Goal: Information Seeking & Learning: Learn about a topic

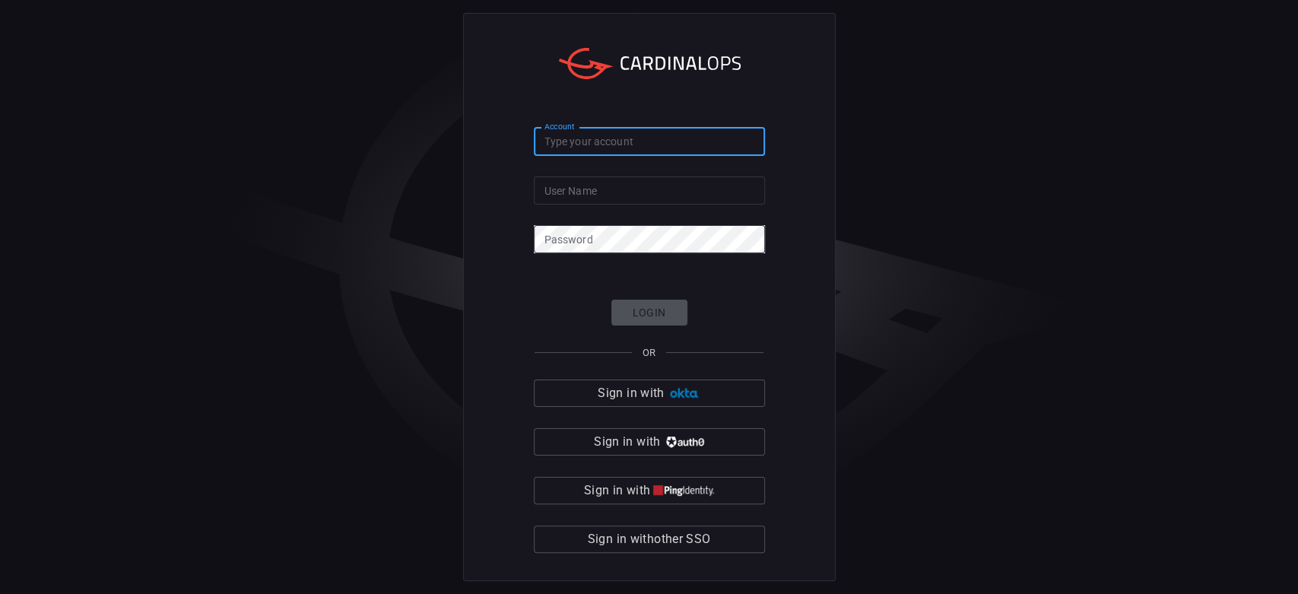
click at [649, 141] on input "Account" at bounding box center [649, 142] width 231 height 28
type input "[PERSON_NAME]"
click at [630, 217] on form "Account [PERSON_NAME] Account User Name User Name Password Password Login OR Si…" at bounding box center [649, 341] width 231 height 426
click at [625, 203] on input "User Name" at bounding box center [649, 190] width 231 height 28
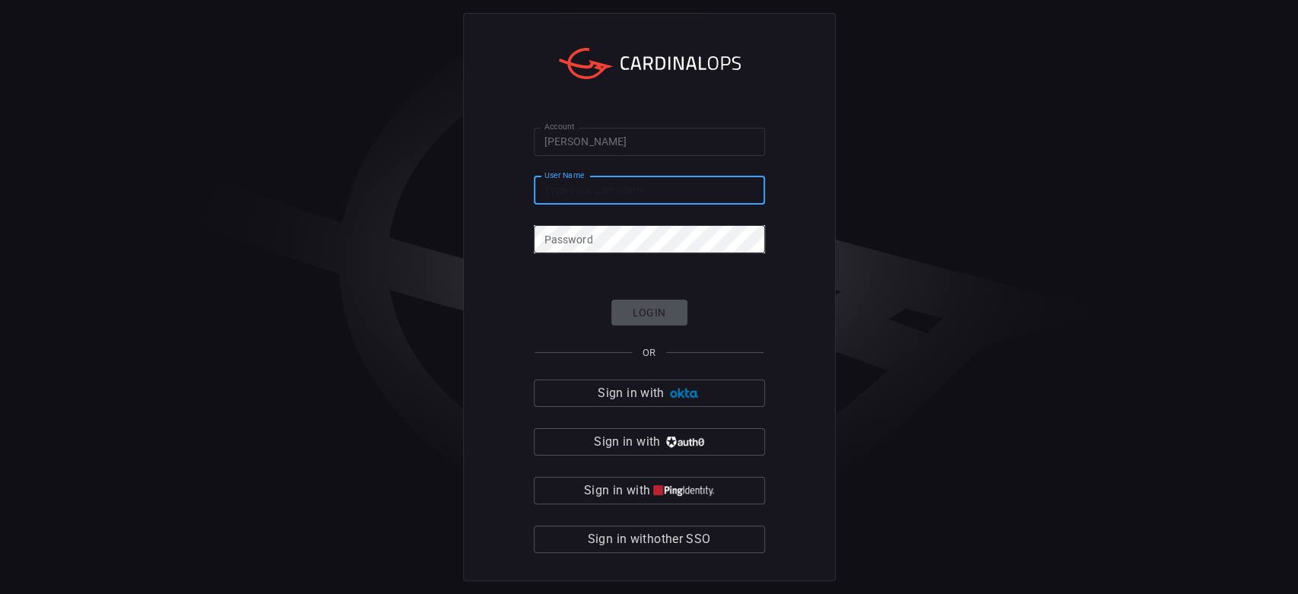
type input "[PERSON_NAME][EMAIL_ADDRESS][PERSON_NAME][DOMAIN_NAME]"
click at [622, 257] on form "Account [PERSON_NAME] Account User Name [PERSON_NAME][EMAIL_ADDRESS][PERSON_NAM…" at bounding box center [649, 341] width 231 height 426
click at [383, 56] on div "Account [PERSON_NAME] Account User Name [PERSON_NAME][EMAIL_ADDRESS][PERSON_NAM…" at bounding box center [649, 297] width 1298 height 594
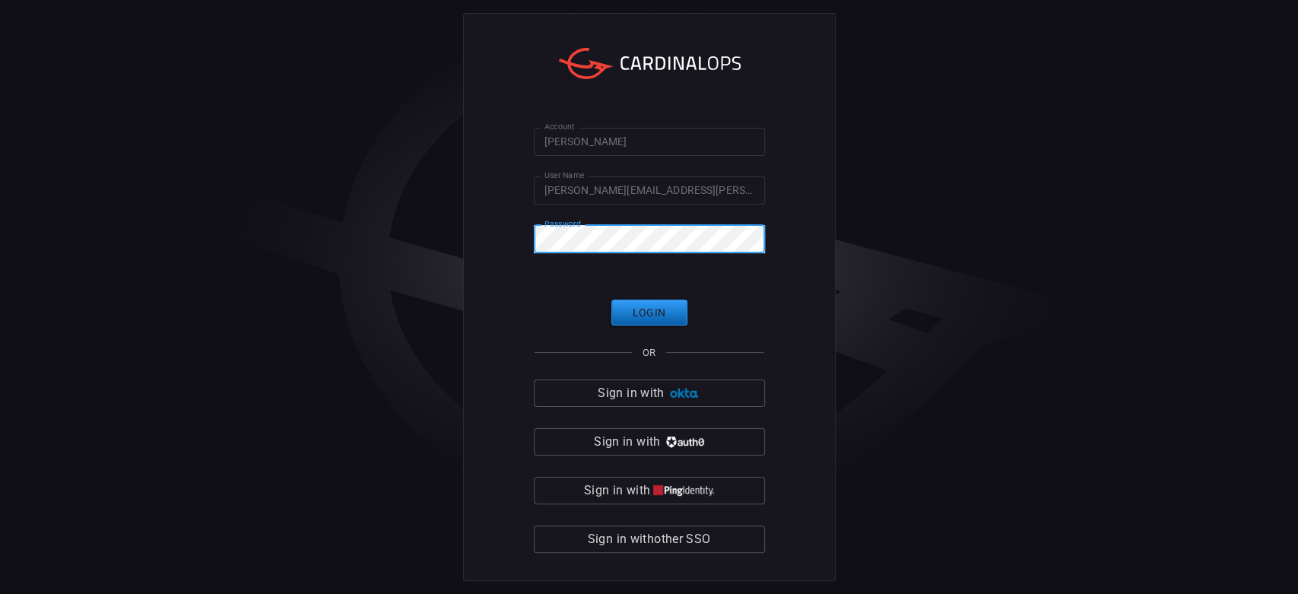
click at [654, 314] on button "Login" at bounding box center [649, 313] width 76 height 27
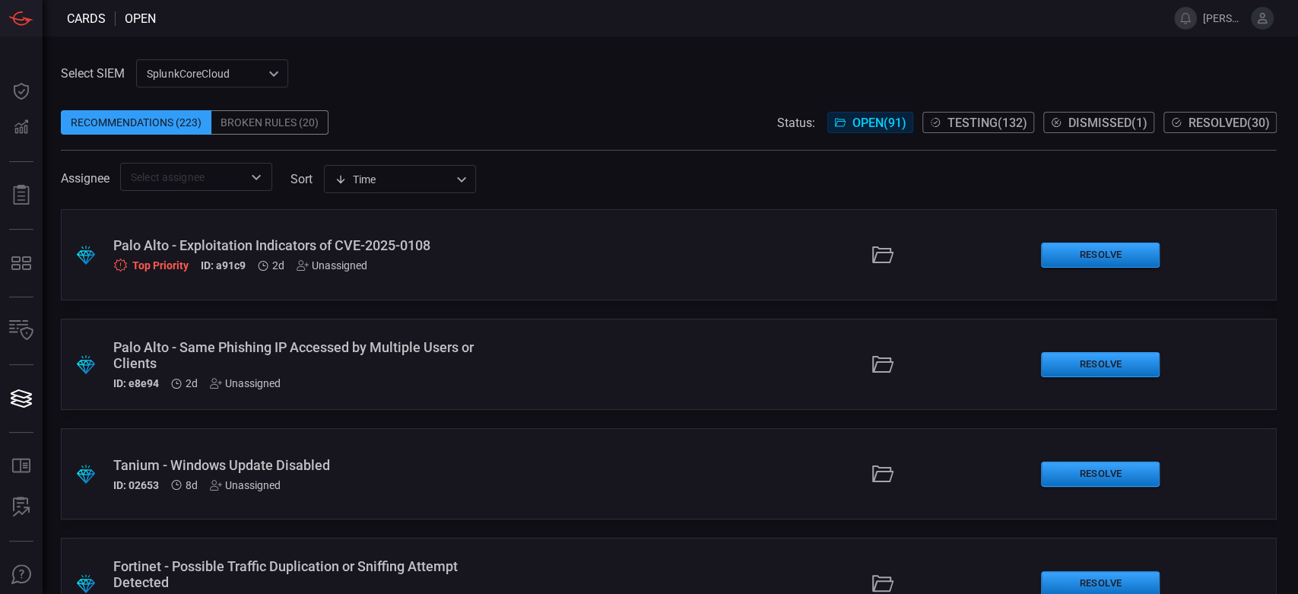
click at [252, 123] on div "Broken Rules (20)" at bounding box center [269, 122] width 117 height 24
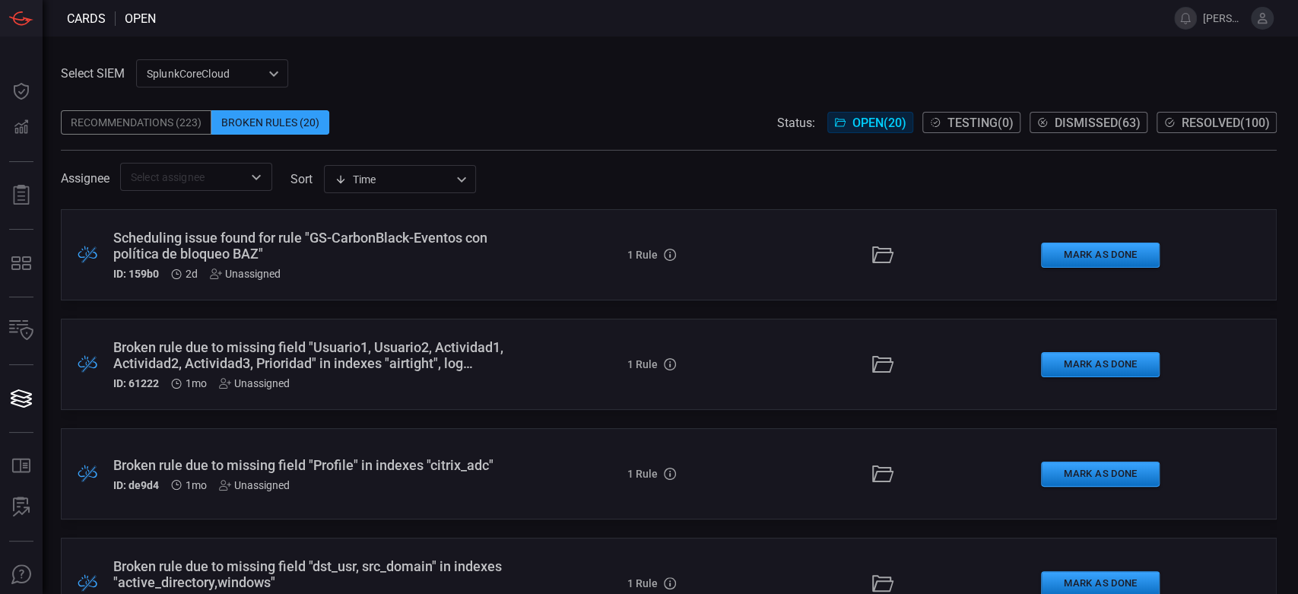
click at [1076, 128] on span "Dismissed ( 63 )" at bounding box center [1098, 123] width 86 height 14
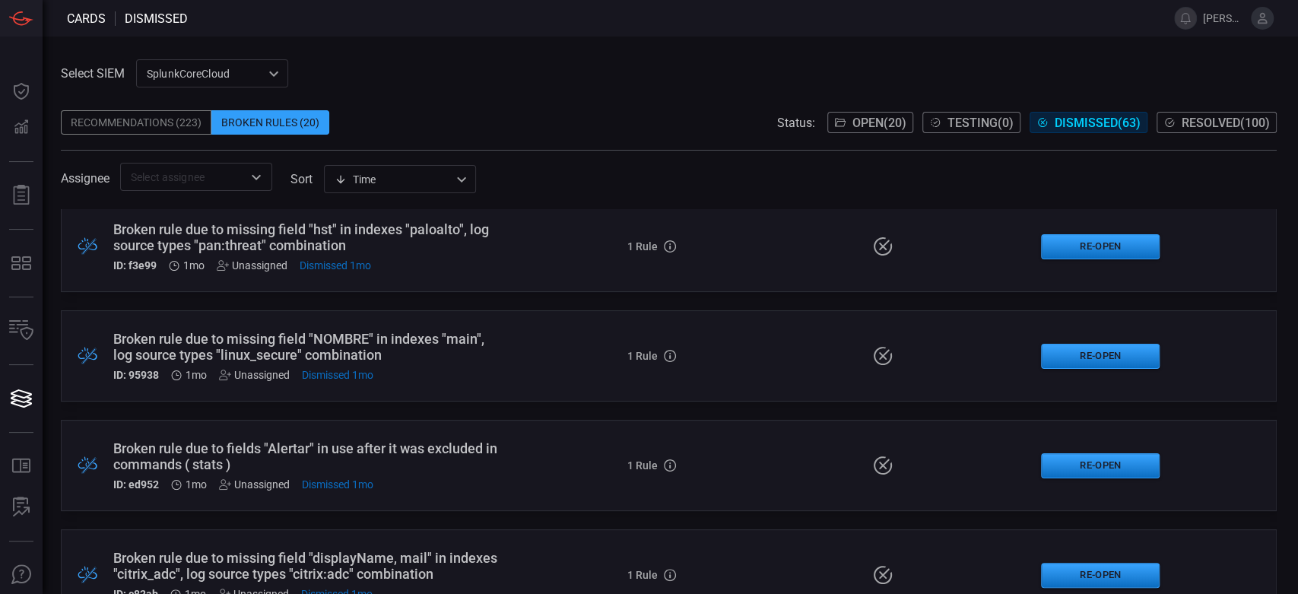
scroll to position [338, 0]
click at [1231, 121] on span "Resolved ( 100 )" at bounding box center [1225, 123] width 88 height 14
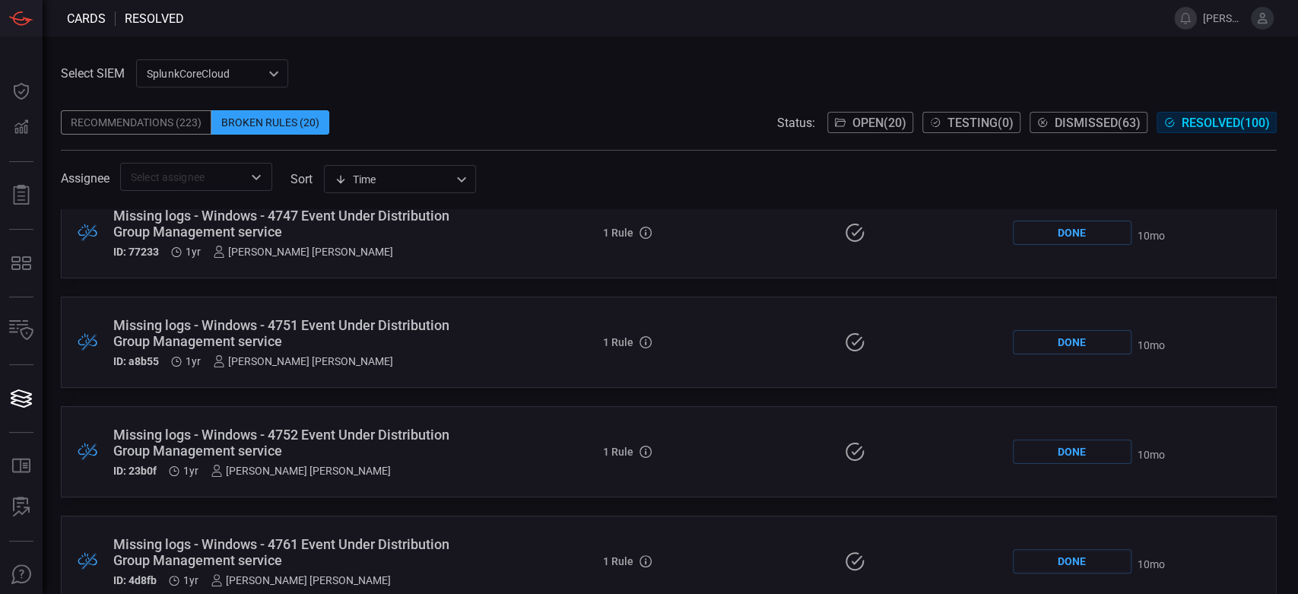
scroll to position [3547, 0]
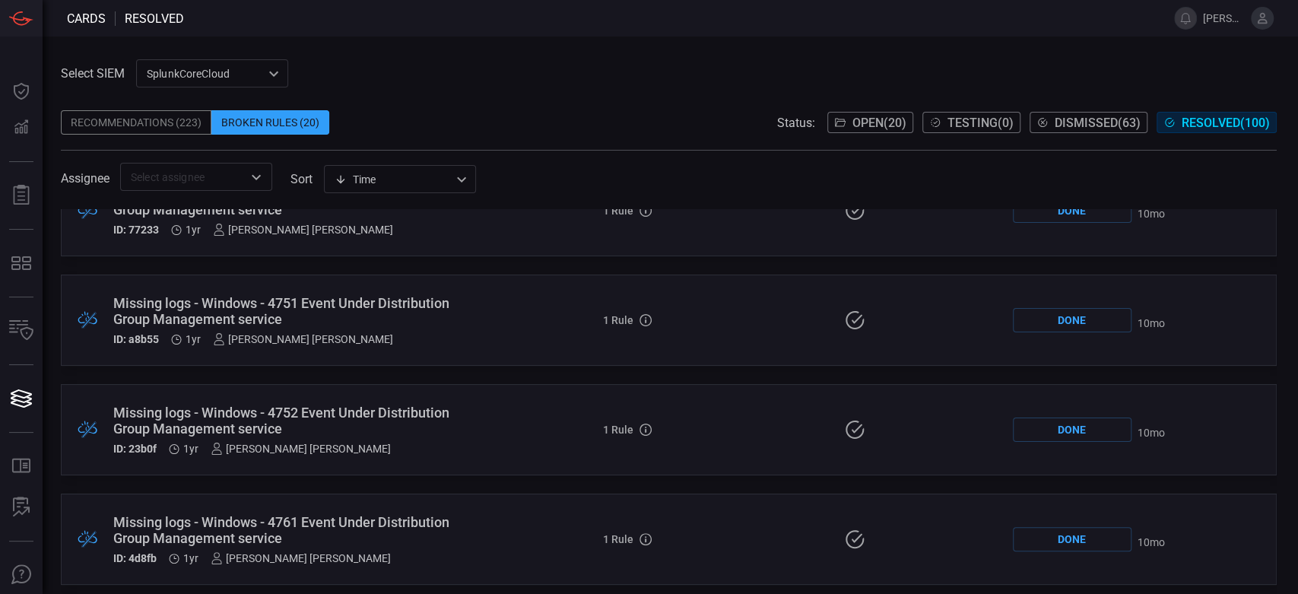
click at [858, 119] on span "Open ( 20 )" at bounding box center [879, 123] width 54 height 14
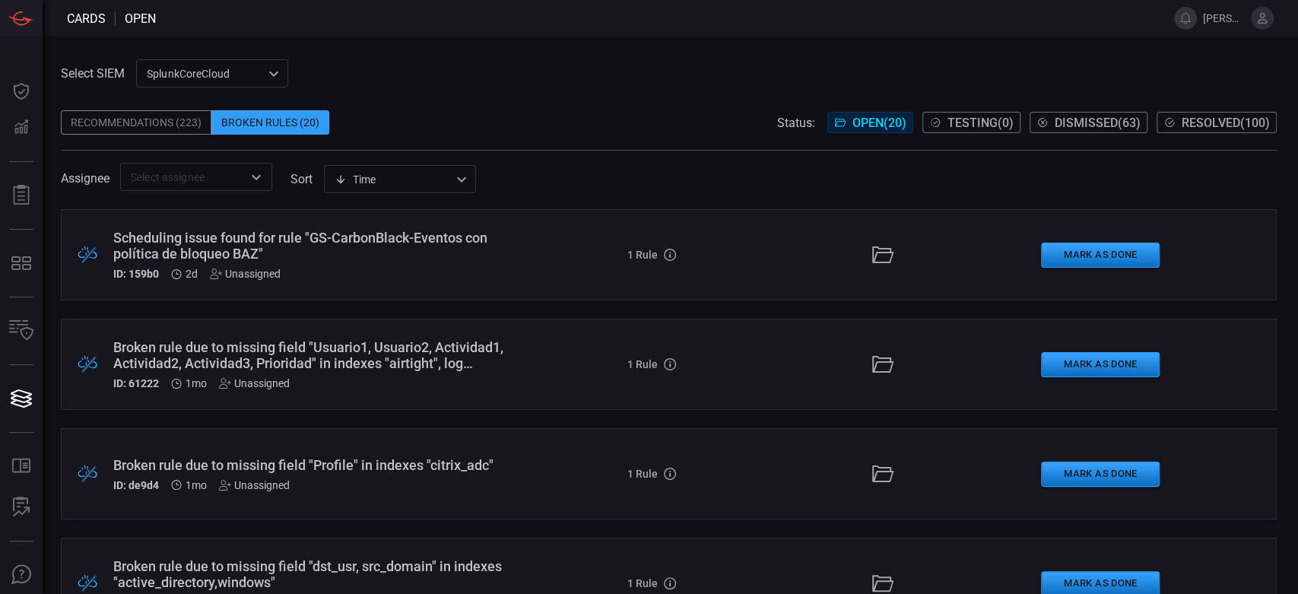
click at [174, 114] on div "Recommendations (223)" at bounding box center [136, 122] width 151 height 24
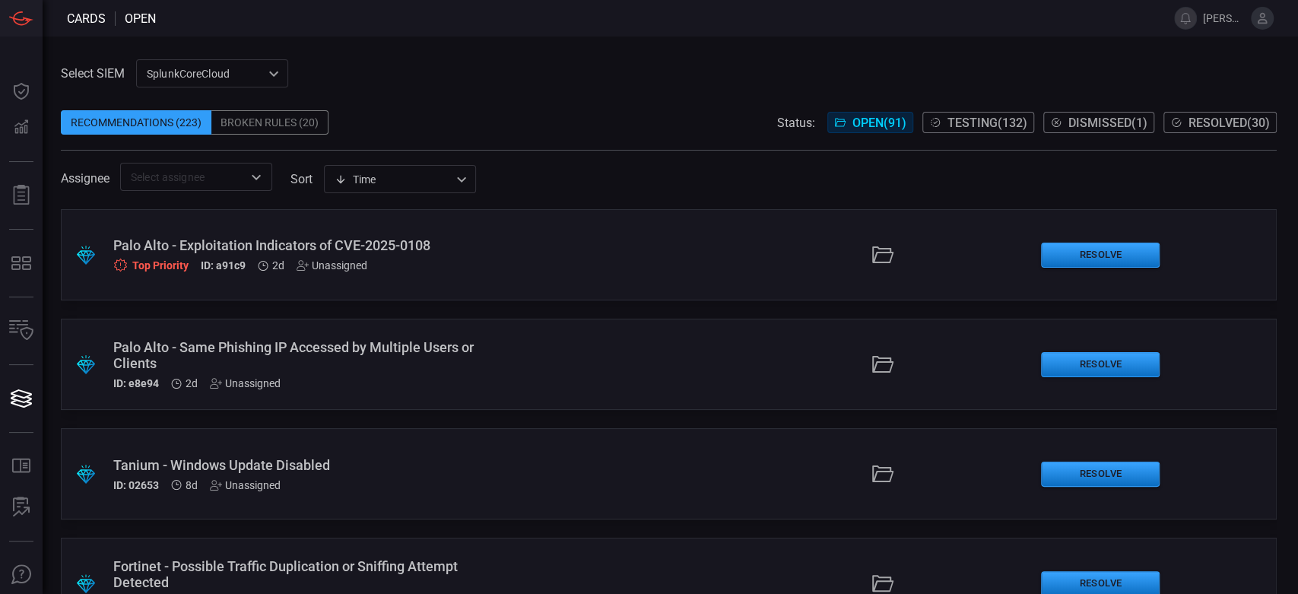
click at [1075, 116] on span "Dismissed ( 1 )" at bounding box center [1107, 123] width 79 height 14
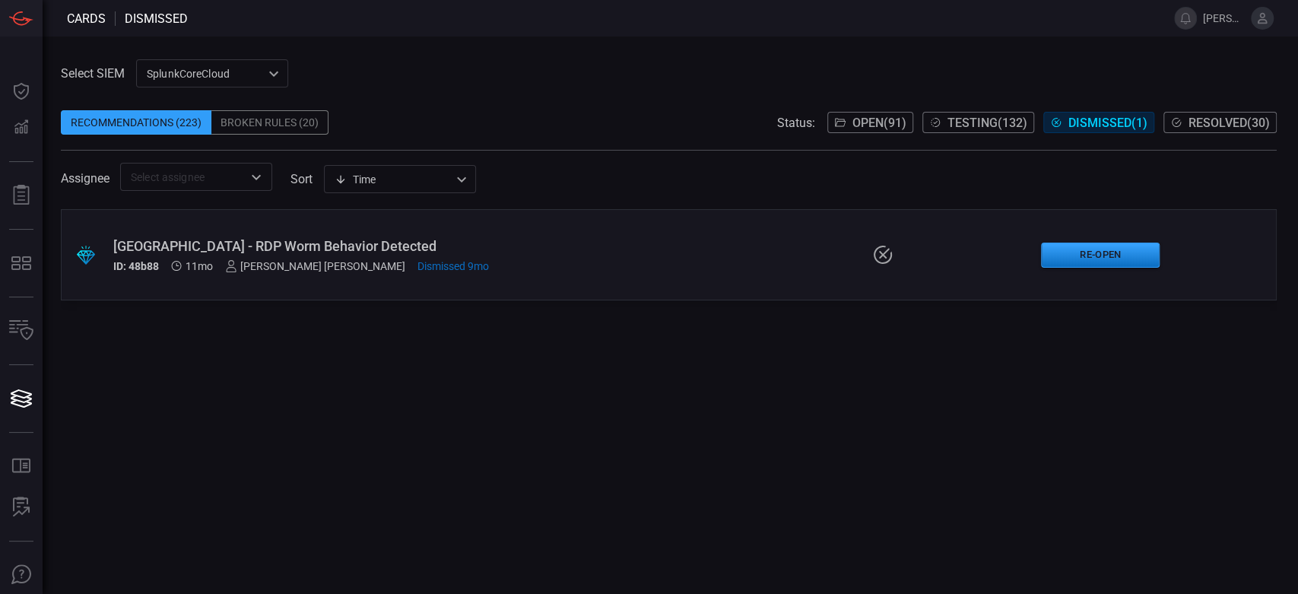
click at [896, 126] on span "Open ( 91 )" at bounding box center [879, 123] width 54 height 14
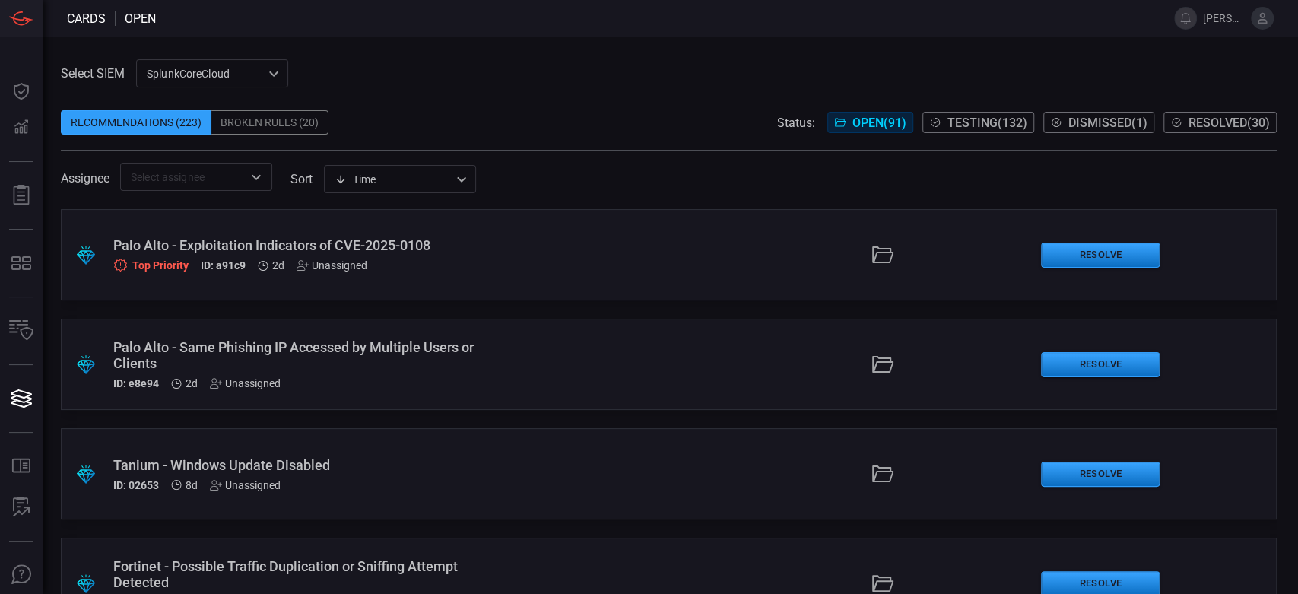
click at [379, 341] on div "Palo Alto - Same Phishing IP Accessed by Multiple Users or Clients" at bounding box center [309, 355] width 392 height 32
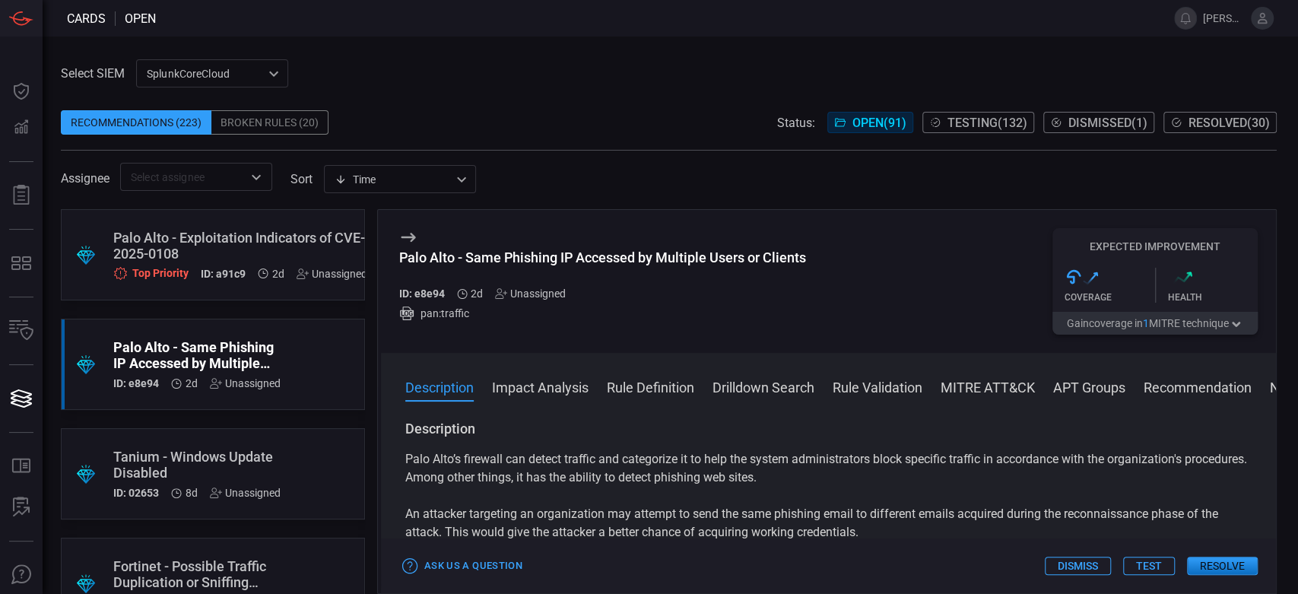
click at [529, 255] on div "Palo Alto - Same Phishing IP Accessed by Multiple Users or Clients" at bounding box center [602, 257] width 407 height 16
copy div "Palo Alto - Same Phishing IP Accessed by Multiple Users or Clients"
click at [249, 241] on div "Palo Alto - Exploitation Indicators of CVE-2025-0108" at bounding box center [240, 246] width 254 height 32
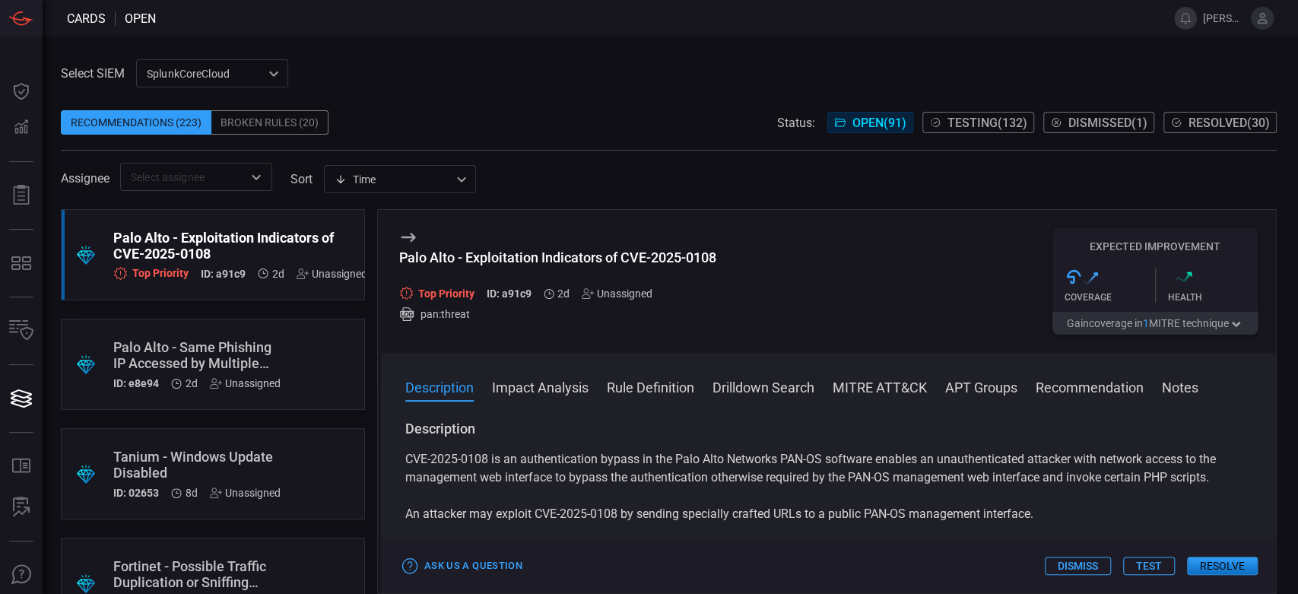
click at [605, 262] on div "Palo Alto - Exploitation Indicators of CVE-2025-0108" at bounding box center [557, 257] width 317 height 16
copy div "Palo Alto - Exploitation Indicators of CVE-2025-0108"
click at [1235, 117] on span "Resolved ( 30 )" at bounding box center [1228, 123] width 81 height 14
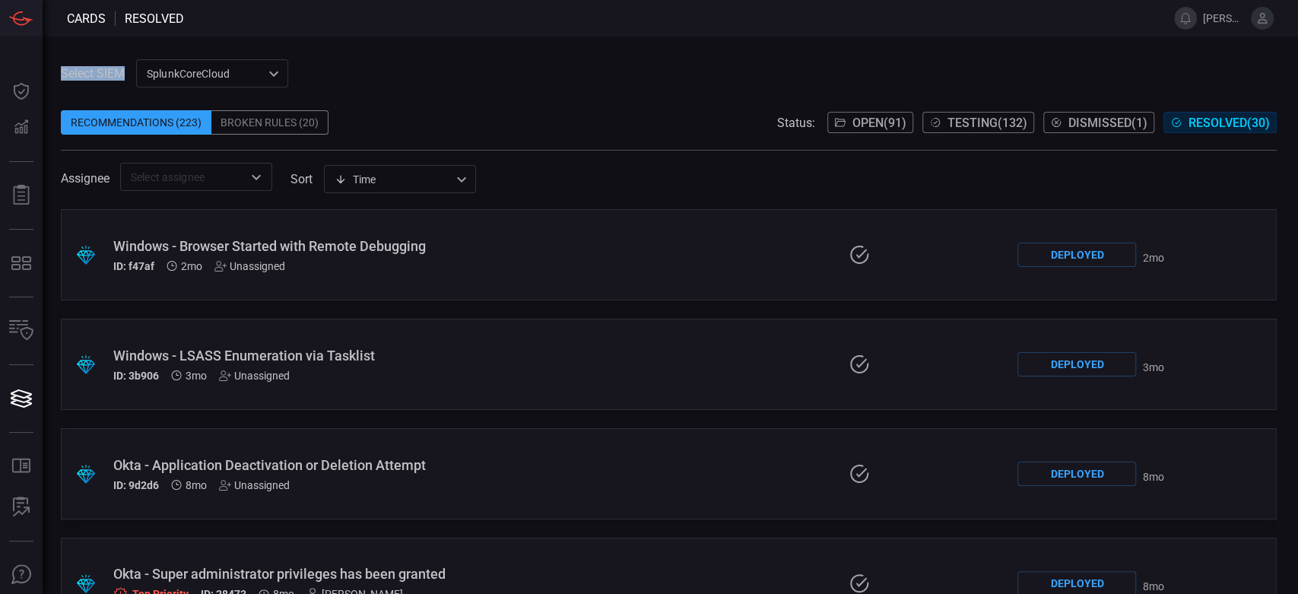
click at [226, 36] on div "Select SIEM SplunkCoreCloud f748d276-46a5-4bd3-b149-f2461a2fe2c5 ​ Recommendati…" at bounding box center [670, 314] width 1255 height 557
click at [1097, 124] on span "Dismissed ( 1 )" at bounding box center [1107, 123] width 79 height 14
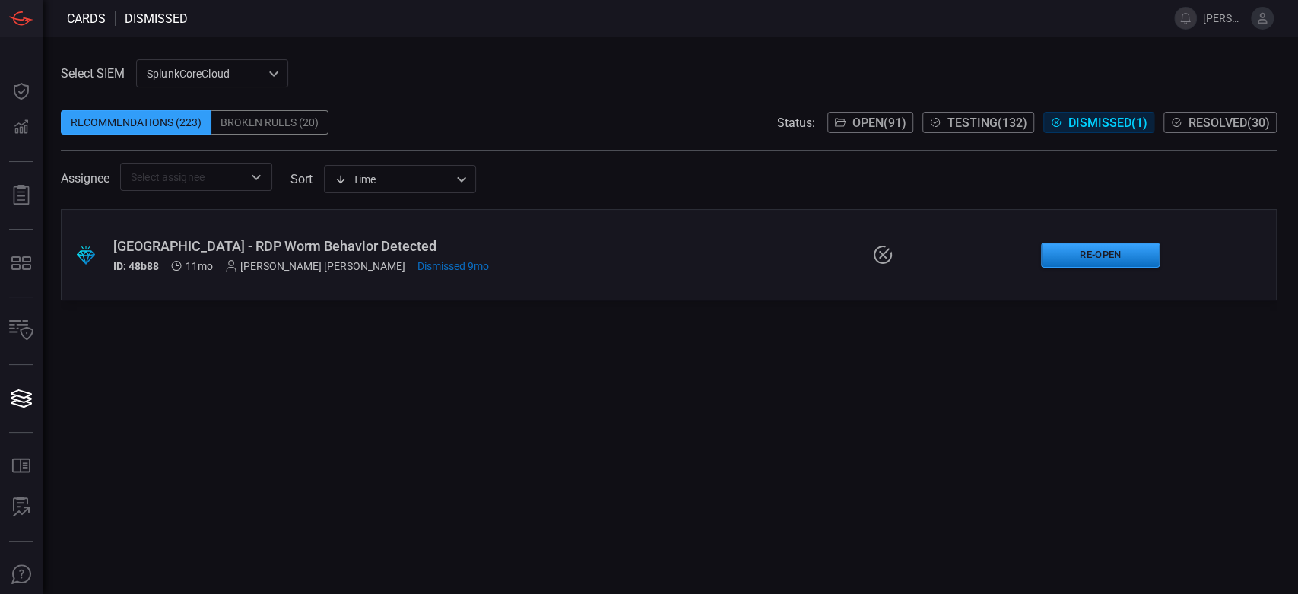
click at [960, 121] on span "Testing ( 132 )" at bounding box center [987, 123] width 80 height 14
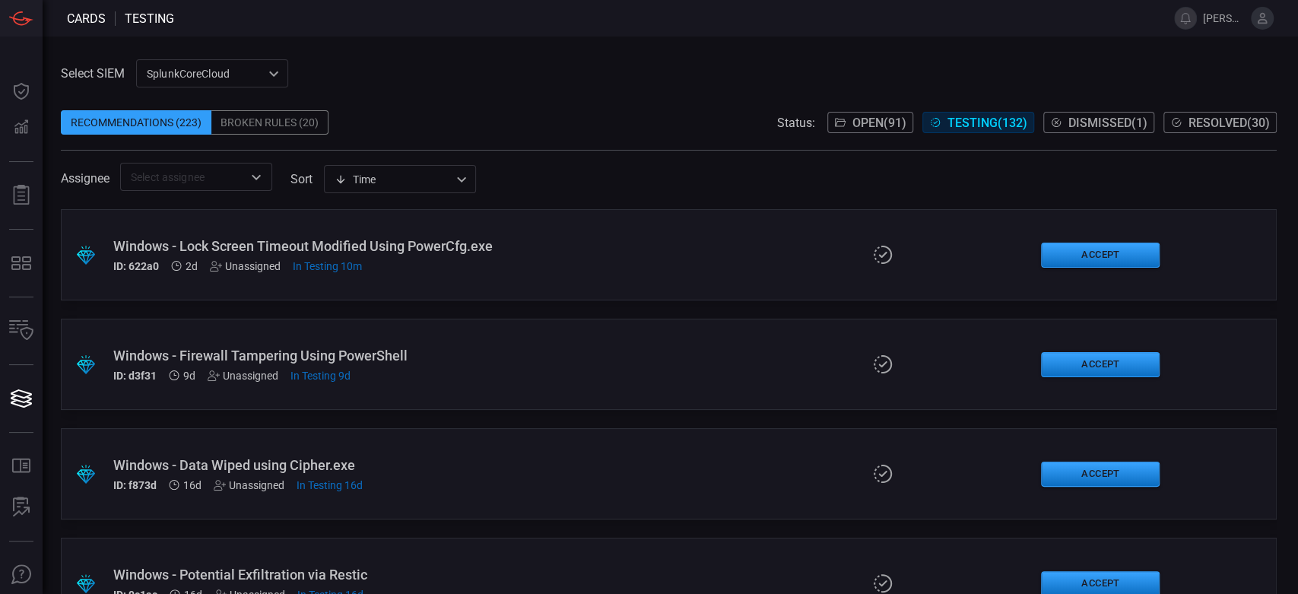
click at [859, 114] on button "Open ( 91 )" at bounding box center [870, 122] width 86 height 21
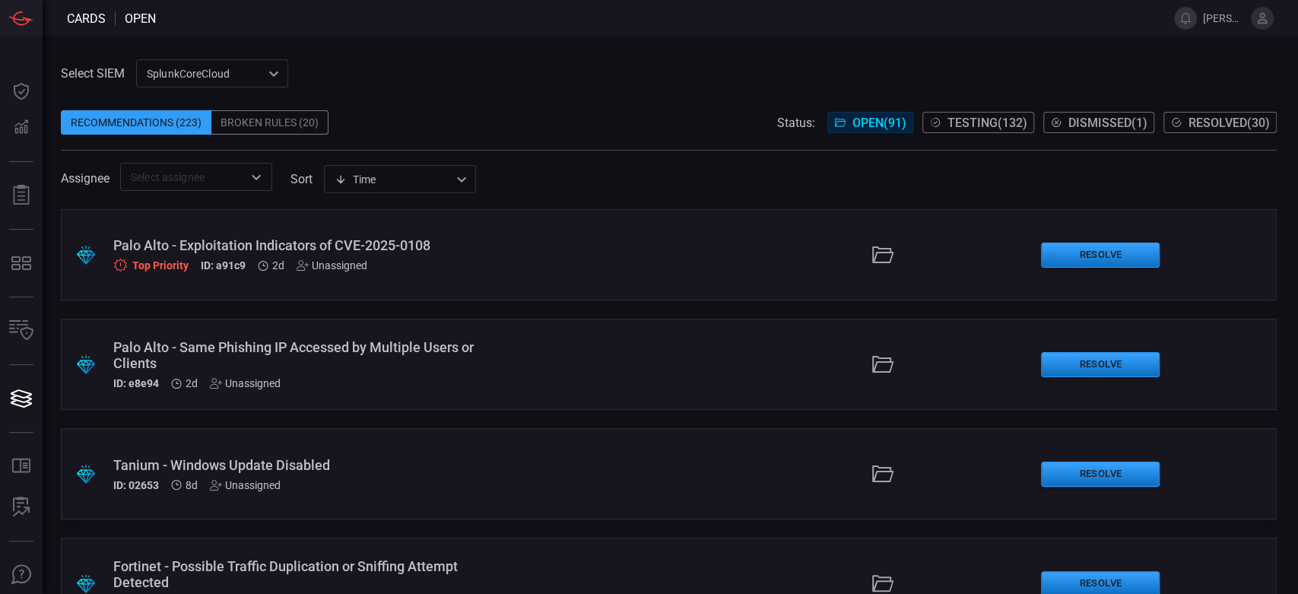
click at [982, 120] on span "Testing ( 132 )" at bounding box center [987, 123] width 80 height 14
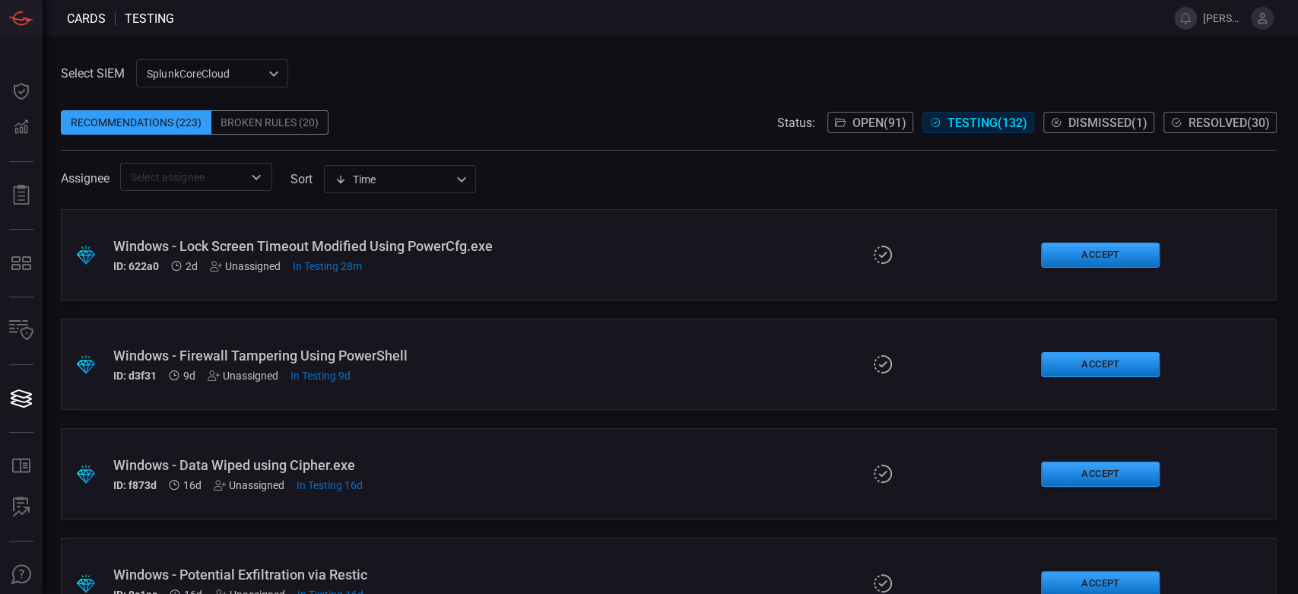
click at [410, 354] on div "Windows - Firewall Tampering Using PowerShell" at bounding box center [309, 355] width 392 height 16
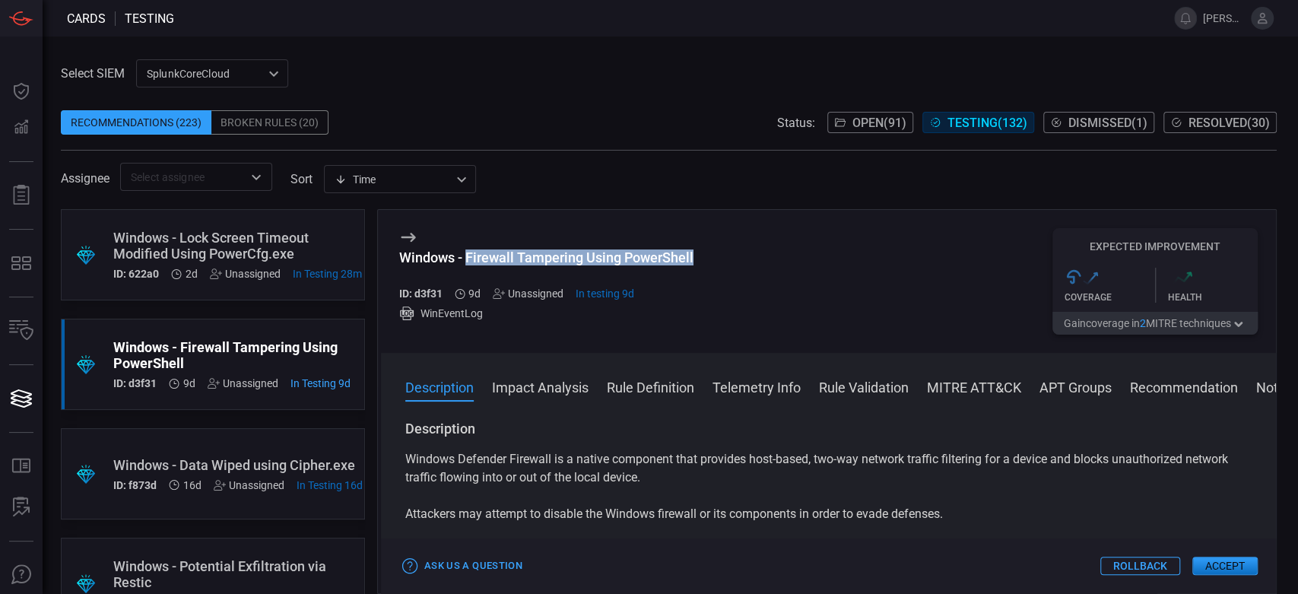
drag, startPoint x: 694, startPoint y: 258, endPoint x: 468, endPoint y: 262, distance: 226.6
click at [468, 262] on div "Windows - Firewall Tampering Using PowerShell ID: d3f31 9d Unassigned In testin…" at bounding box center [828, 281] width 895 height 143
copy div "Firewall Tampering Using PowerShell"
click at [220, 242] on div "Windows - Lock Screen Timeout Modified Using PowerCfg.exe" at bounding box center [237, 246] width 249 height 32
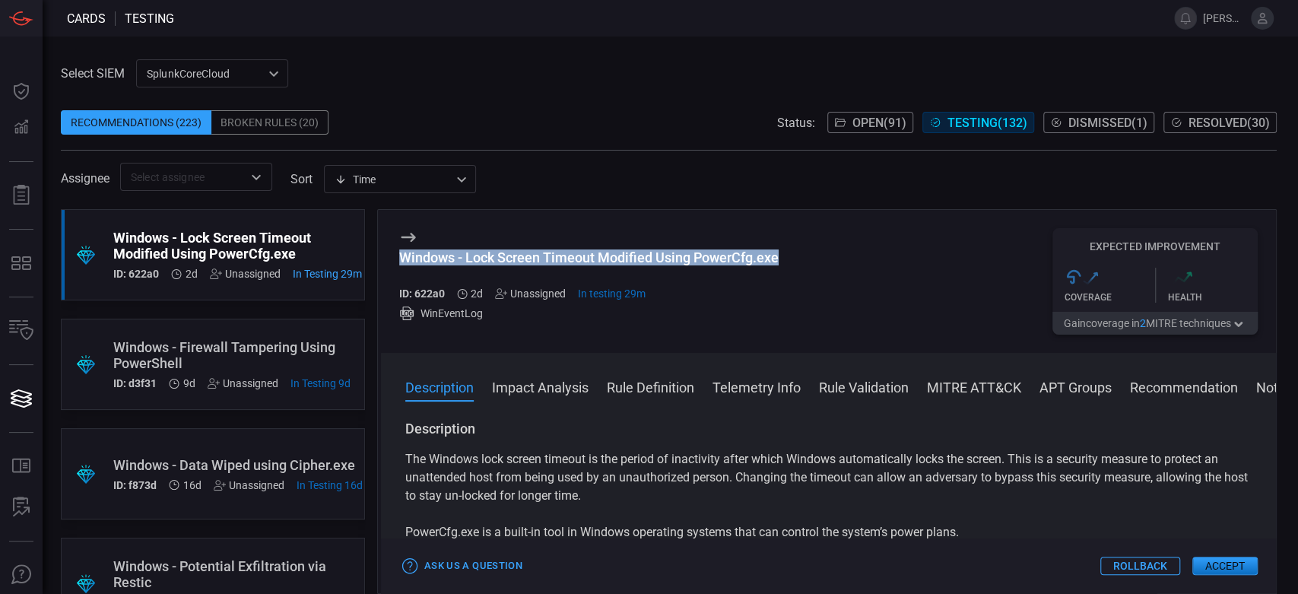
drag, startPoint x: 780, startPoint y: 254, endPoint x: 398, endPoint y: 258, distance: 382.4
click at [398, 258] on div "Windows - Lock Screen Timeout Modified Using PowerCfg.exe ID: 622a0 2d Unassign…" at bounding box center [828, 281] width 895 height 143
copy div "Windows - Lock Screen Timeout Modified Using PowerCfg.exe"
click at [676, 310] on div "WinEventLog" at bounding box center [588, 313] width 379 height 15
